Goal: Information Seeking & Learning: Learn about a topic

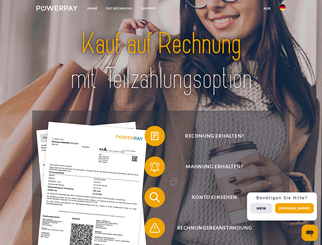
click at [57, 9] on img at bounding box center [56, 8] width 41 height 5
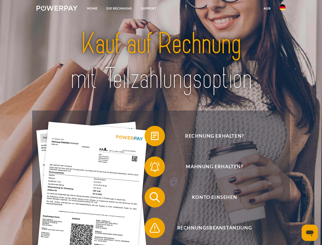
click at [282, 9] on img at bounding box center [282, 7] width 6 height 6
click at [267, 8] on link "agb" at bounding box center [267, 8] width 16 height 9
click at [151, 137] on span at bounding box center [146, 135] width 25 height 25
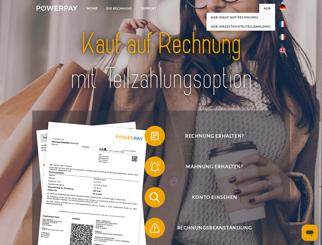
click at [151, 167] on span at bounding box center [146, 166] width 25 height 25
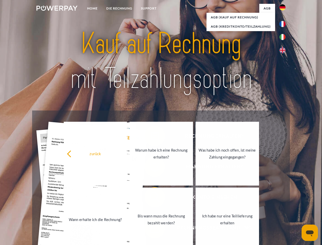
click at [151, 198] on link "Bis wann muss die Rechnung bezahlt werden?" at bounding box center [161, 219] width 63 height 64
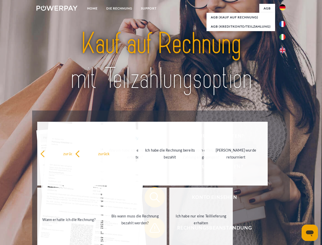
click at [169, 229] on link "Ich habe nur eine Teillieferung erhalten" at bounding box center [200, 219] width 63 height 64
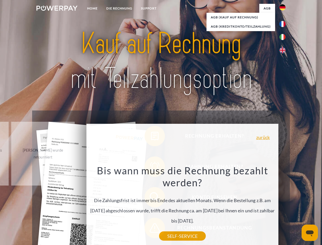
click at [284, 206] on div "Rechnung erhalten? Mahnung erhalten? Konto einsehen" at bounding box center [160, 212] width 257 height 204
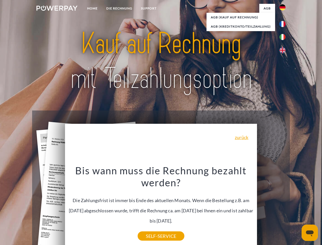
click at [271, 207] on span "Konto einsehen" at bounding box center [214, 197] width 125 height 20
click at [296, 208] on header "Home DIE RECHNUNG SUPPORT" at bounding box center [161, 176] width 322 height 352
